Goal: Transaction & Acquisition: Purchase product/service

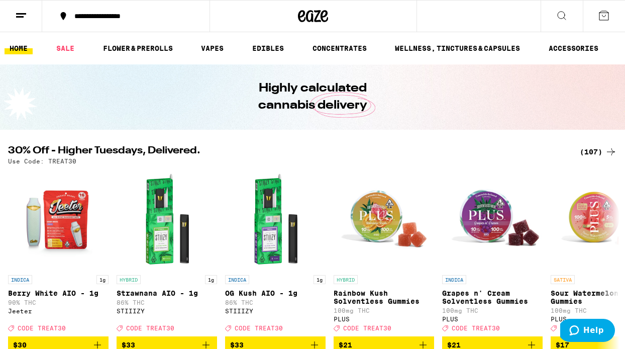
click at [19, 49] on link "HOME" at bounding box center [19, 48] width 28 height 12
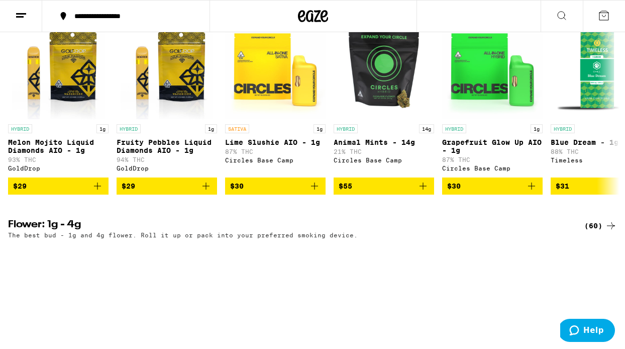
scroll to position [844, 0]
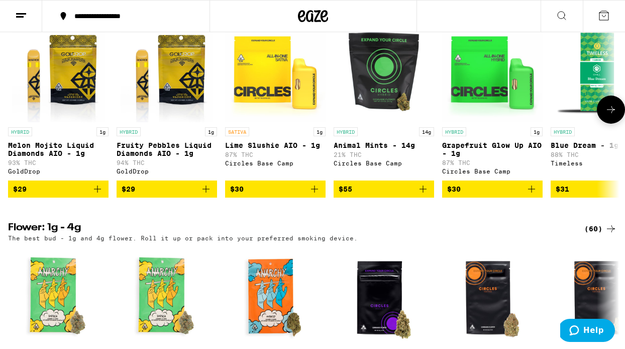
click at [606, 116] on icon at bounding box center [611, 110] width 12 height 12
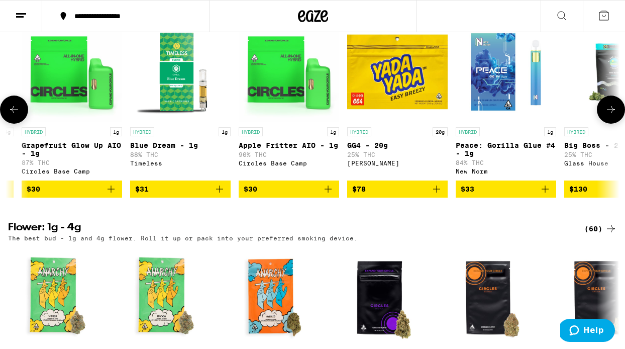
scroll to position [0, 500]
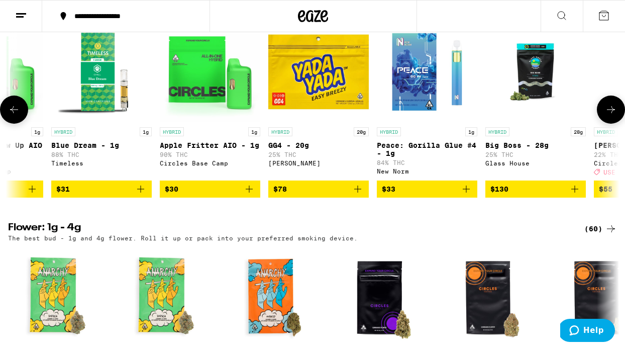
click at [606, 116] on icon at bounding box center [611, 110] width 12 height 12
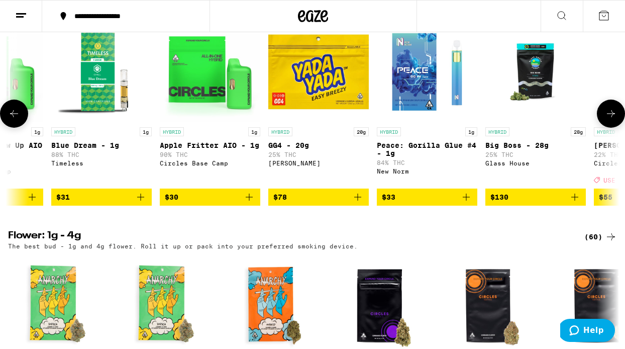
scroll to position [0, 999]
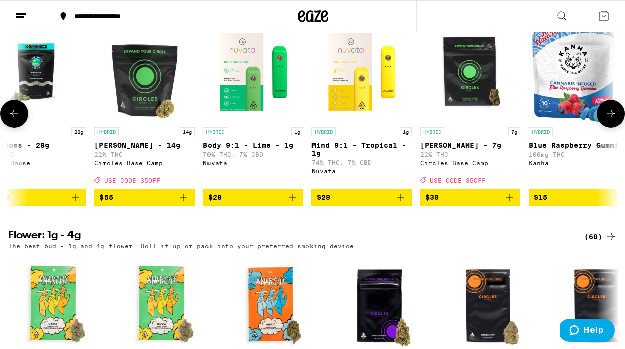
click at [606, 120] on icon at bounding box center [611, 114] width 12 height 12
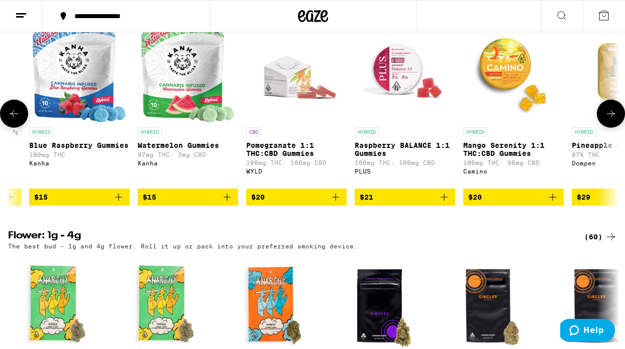
click at [606, 120] on icon at bounding box center [611, 114] width 12 height 12
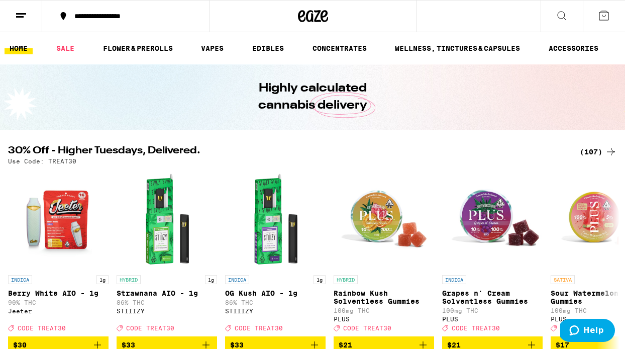
scroll to position [2, 0]
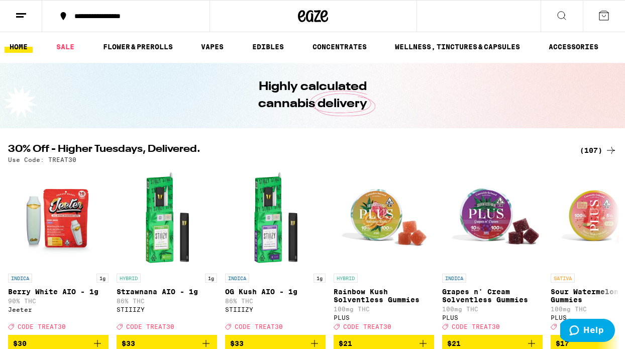
click at [591, 149] on div "(107)" at bounding box center [598, 150] width 37 height 12
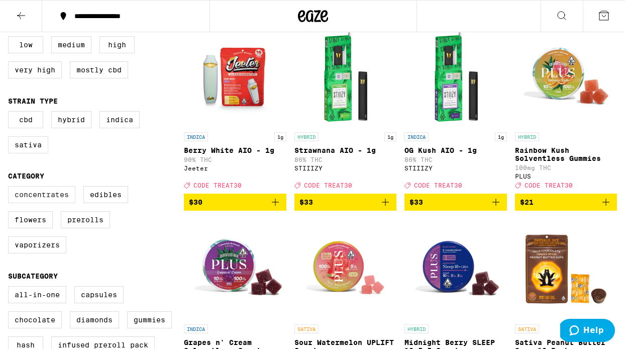
scroll to position [139, 0]
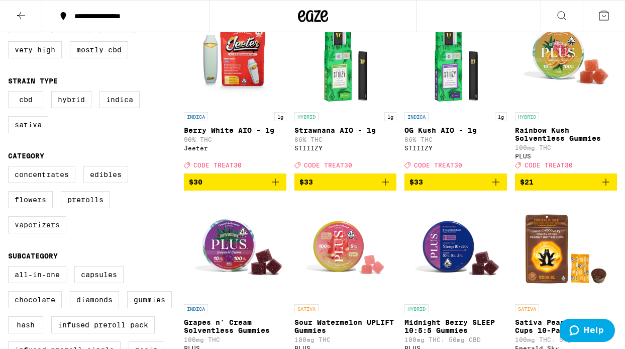
click at [57, 233] on label "Vaporizers" at bounding box center [37, 224] width 58 height 17
click at [11, 168] on input "Vaporizers" at bounding box center [10, 167] width 1 height 1
checkbox input "true"
